Goal: Task Accomplishment & Management: Manage account settings

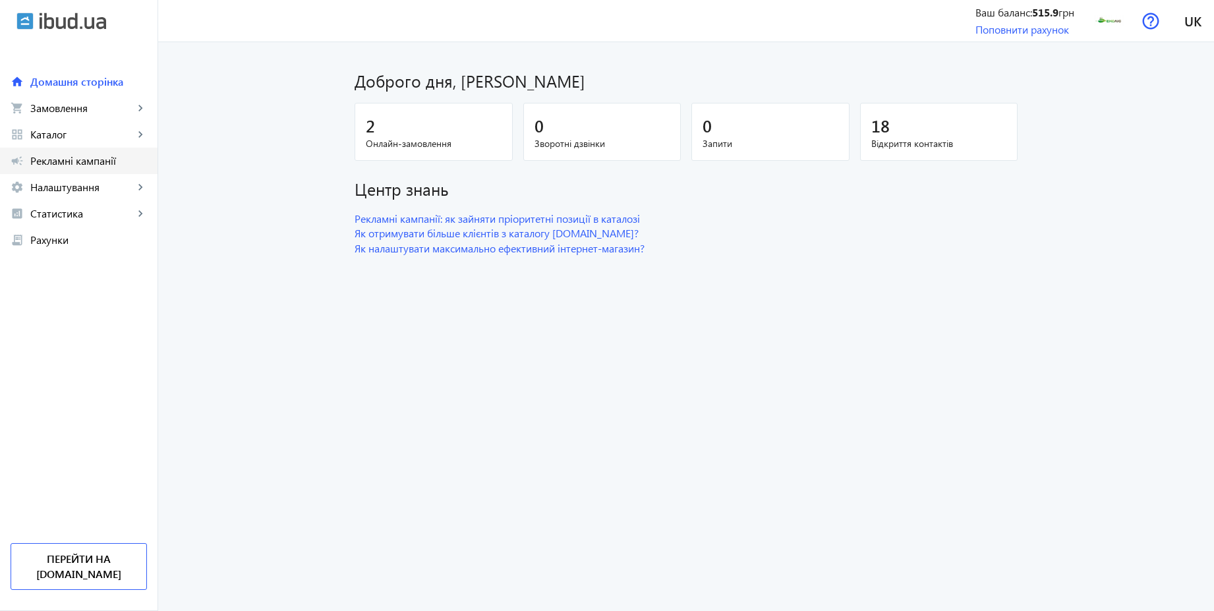
click at [88, 162] on span "Рекламні кампанії" at bounding box center [88, 160] width 117 height 13
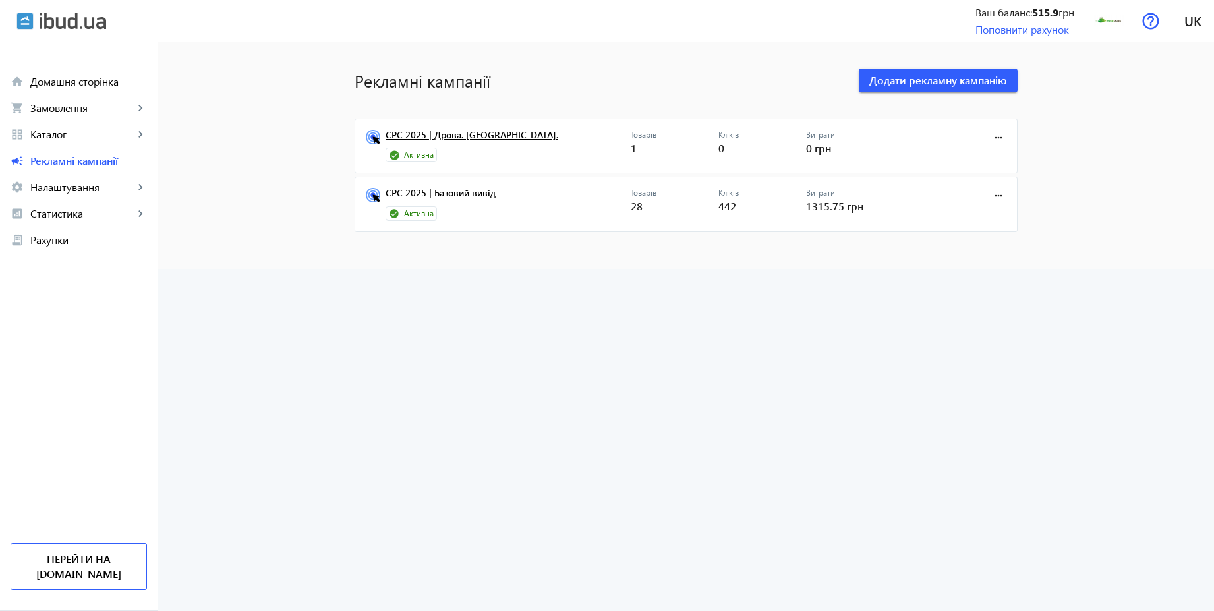
click at [450, 139] on link "CPC 2025 | Дрова. [GEOGRAPHIC_DATA]." at bounding box center [507, 139] width 245 height 18
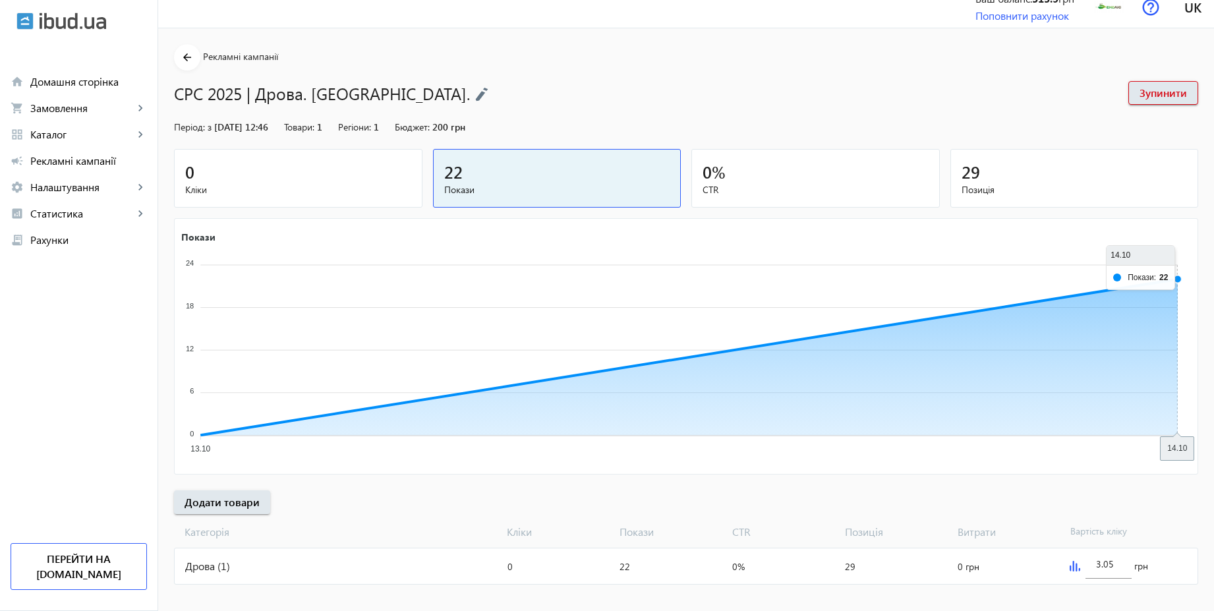
scroll to position [27, 0]
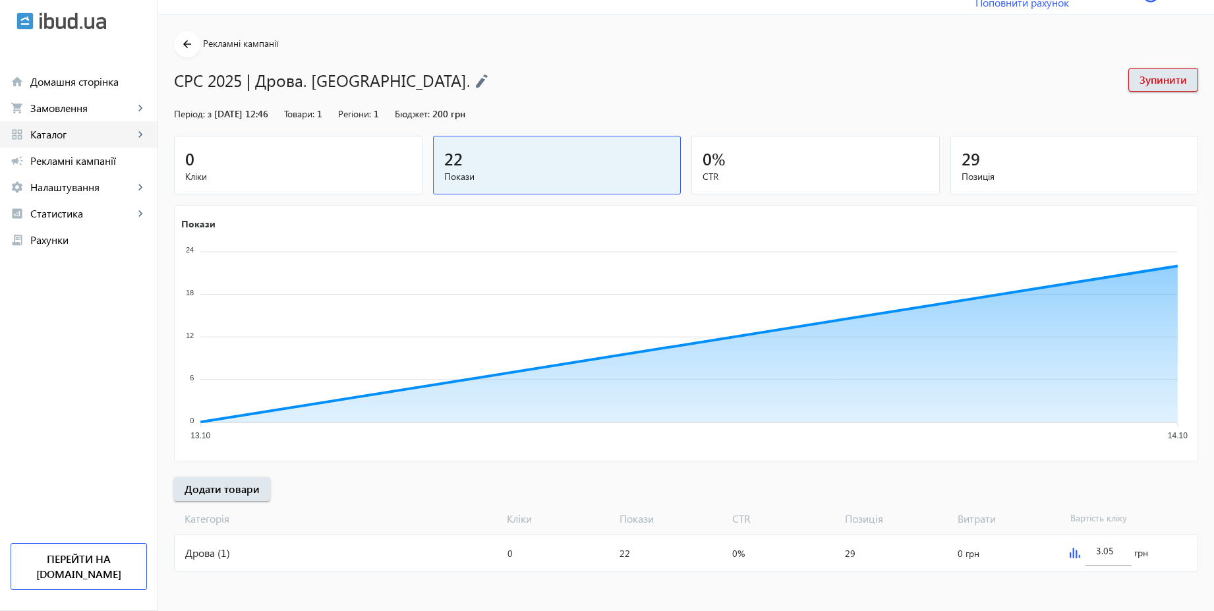
click at [63, 132] on span "Каталог" at bounding box center [81, 134] width 103 height 13
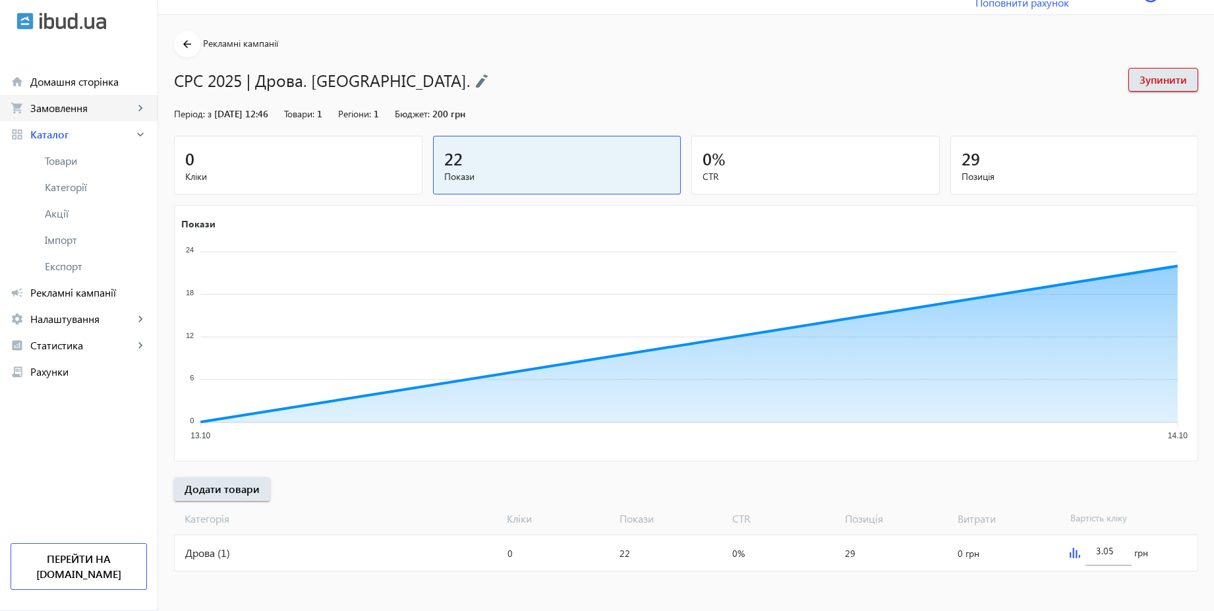
click at [67, 111] on span "Замовлення" at bounding box center [81, 107] width 103 height 13
click at [75, 216] on span "Дзвінки" at bounding box center [96, 213] width 102 height 13
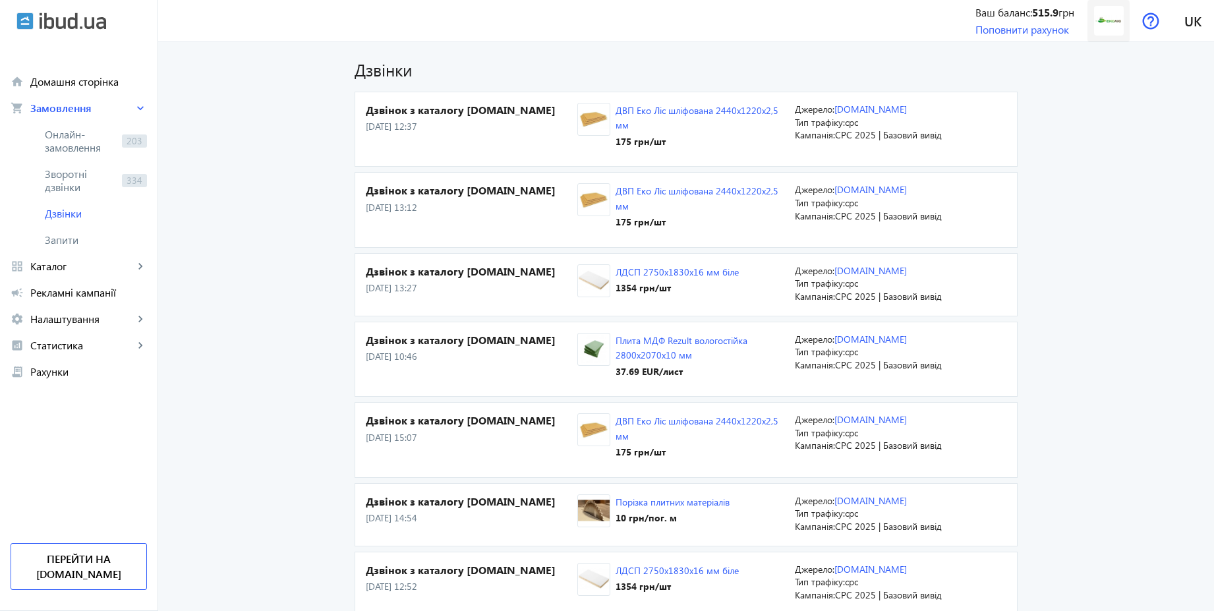
click at [1119, 28] on img at bounding box center [1109, 21] width 30 height 30
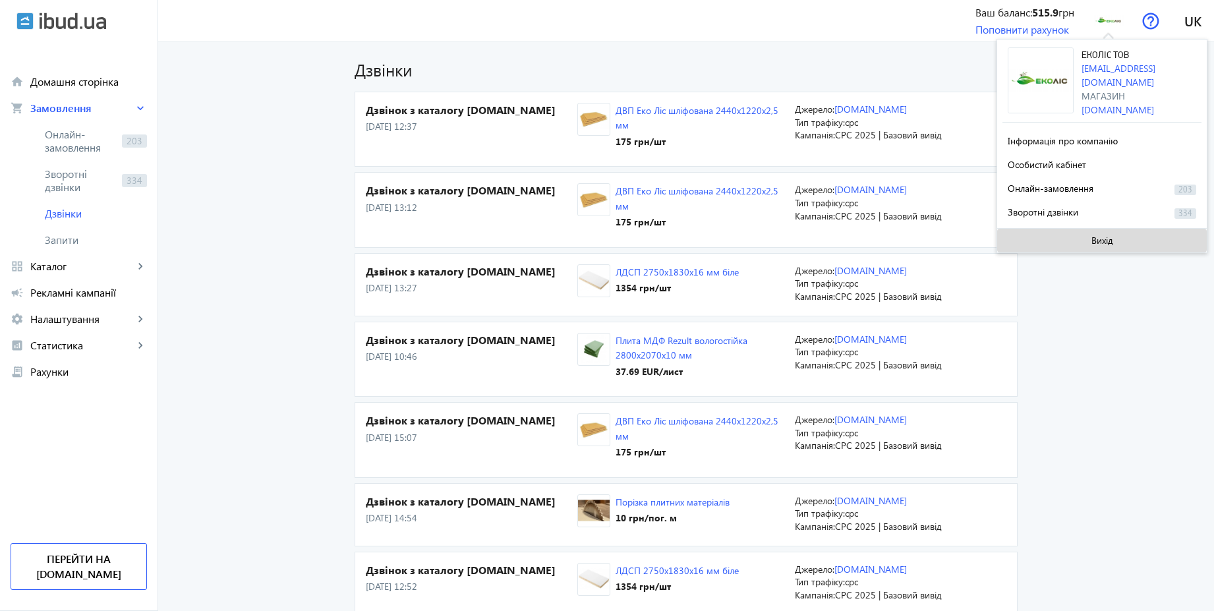
click at [1098, 235] on span "Вихід" at bounding box center [1102, 240] width 22 height 11
